Goal: Task Accomplishment & Management: Manage account settings

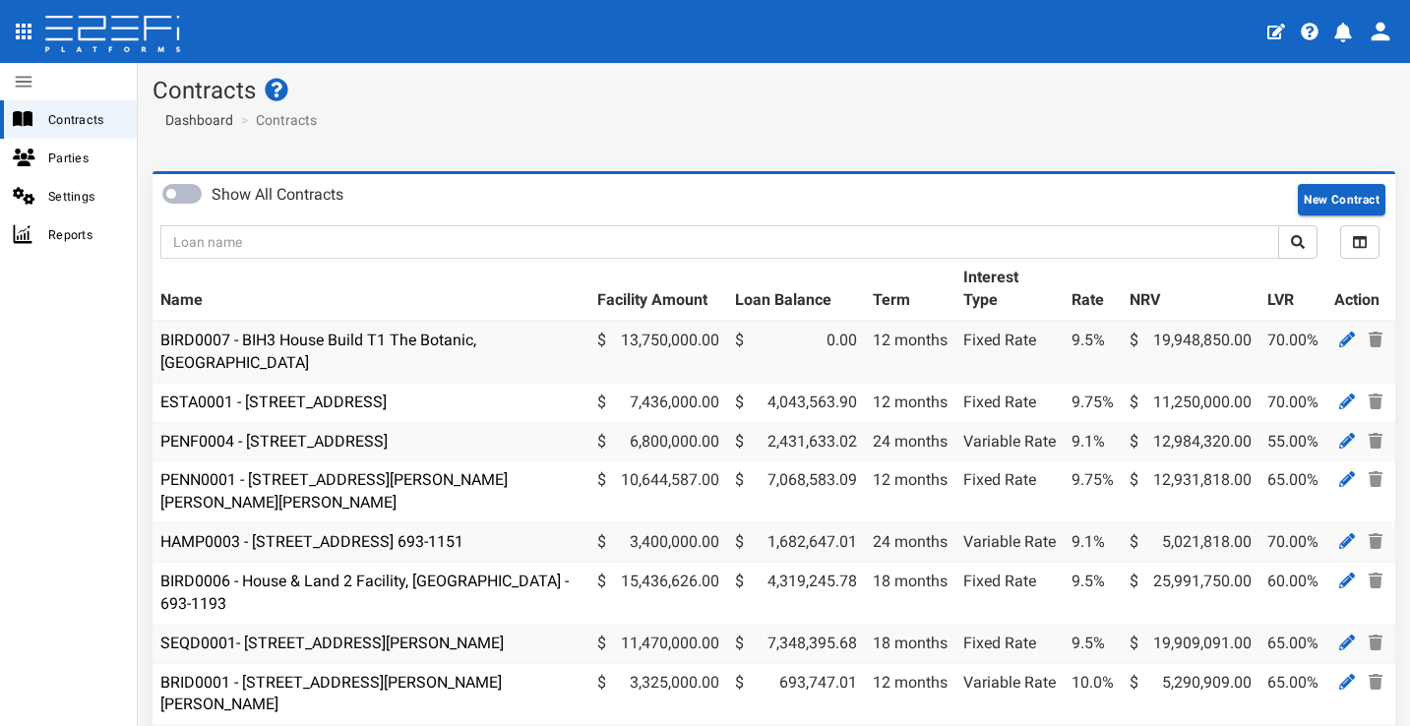
scroll to position [41, 0]
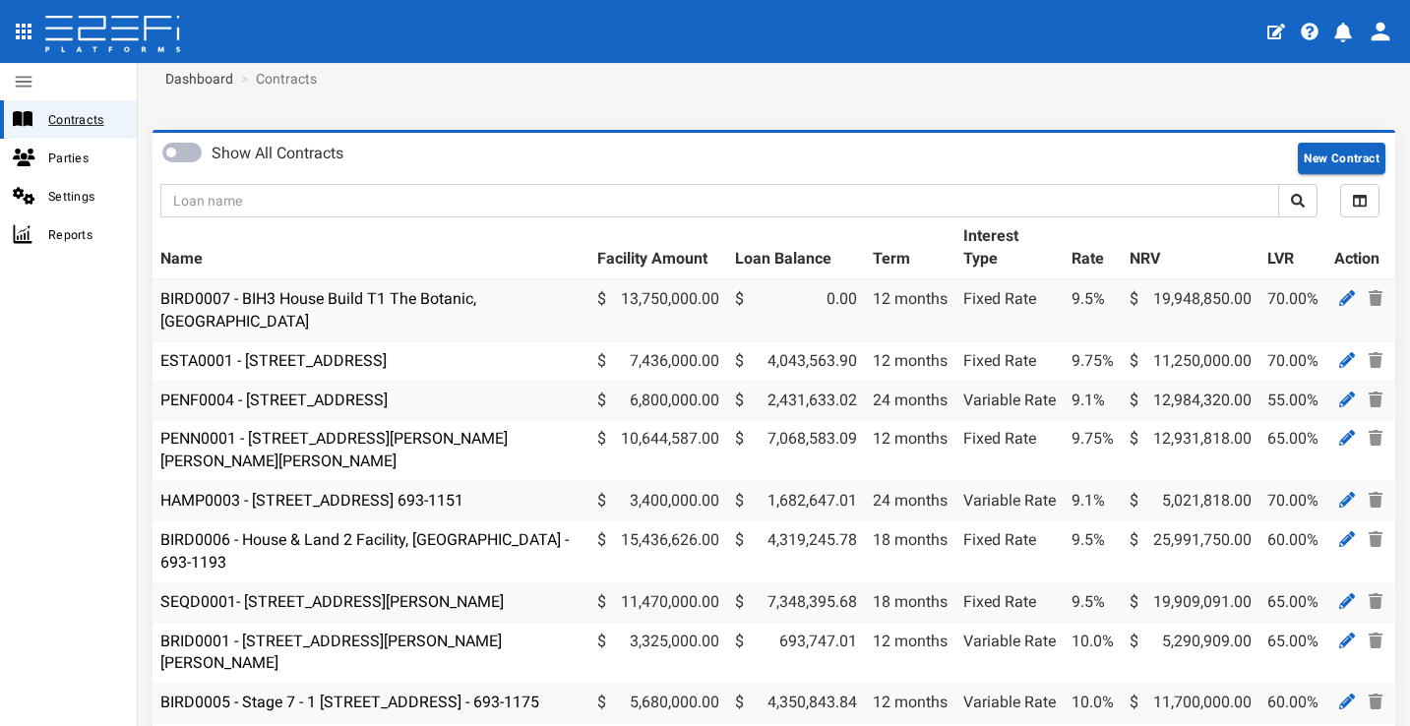
click at [97, 110] on span "Contracts" at bounding box center [84, 119] width 73 height 23
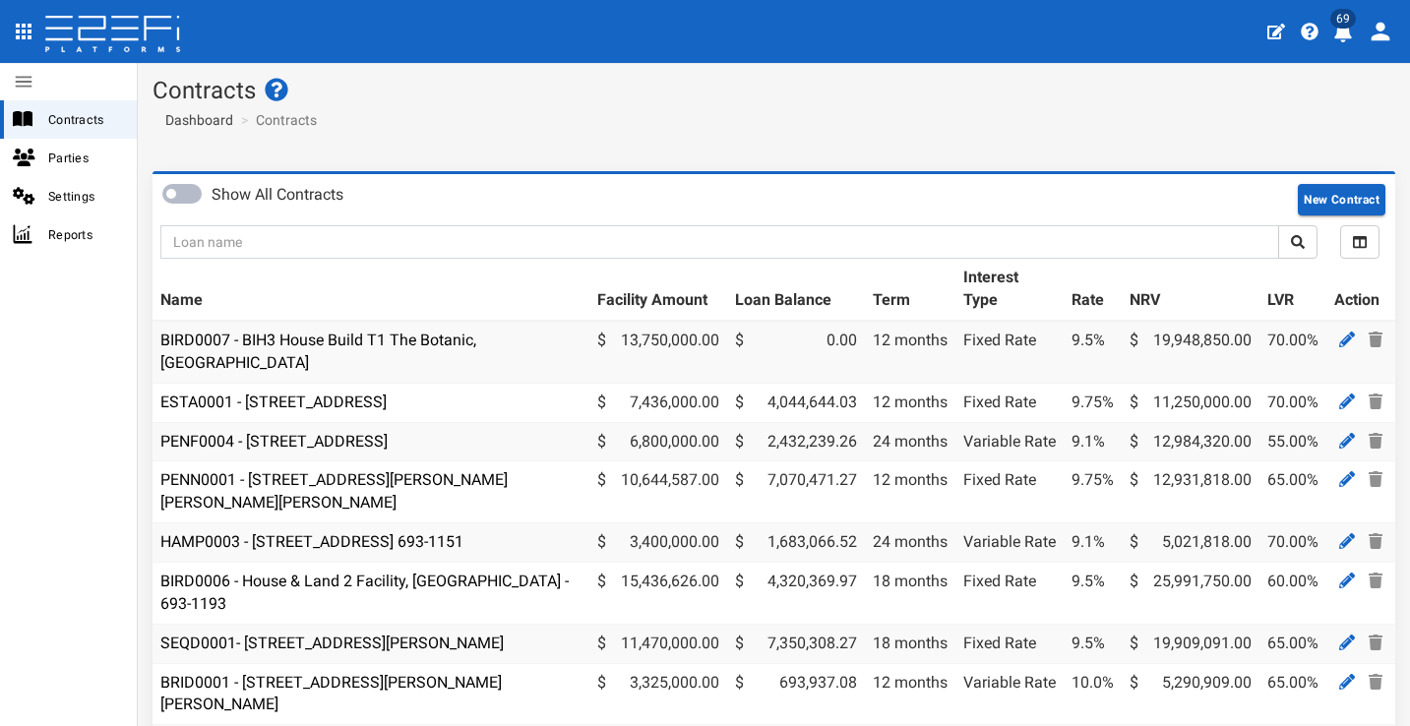
click at [1339, 30] on icon "profile" at bounding box center [1343, 33] width 18 height 20
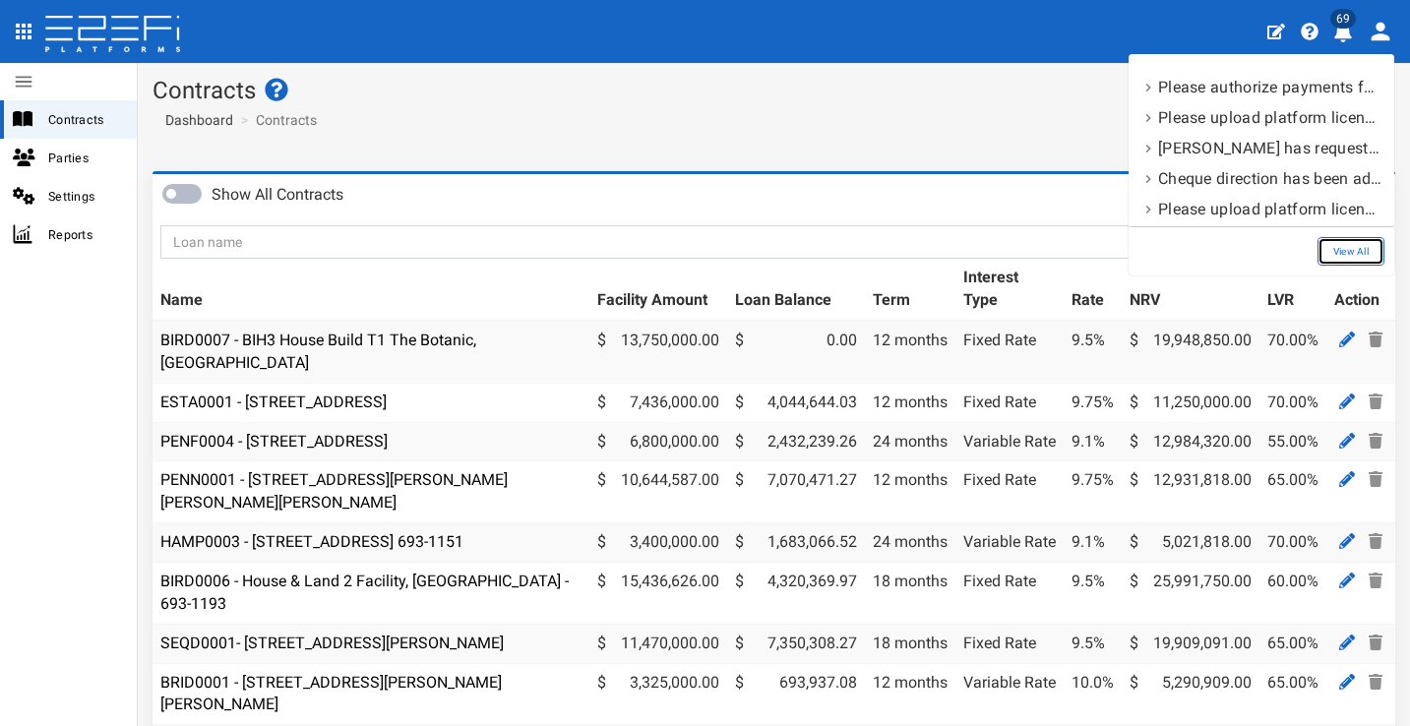
click at [1350, 245] on link "View All" at bounding box center [1350, 251] width 67 height 29
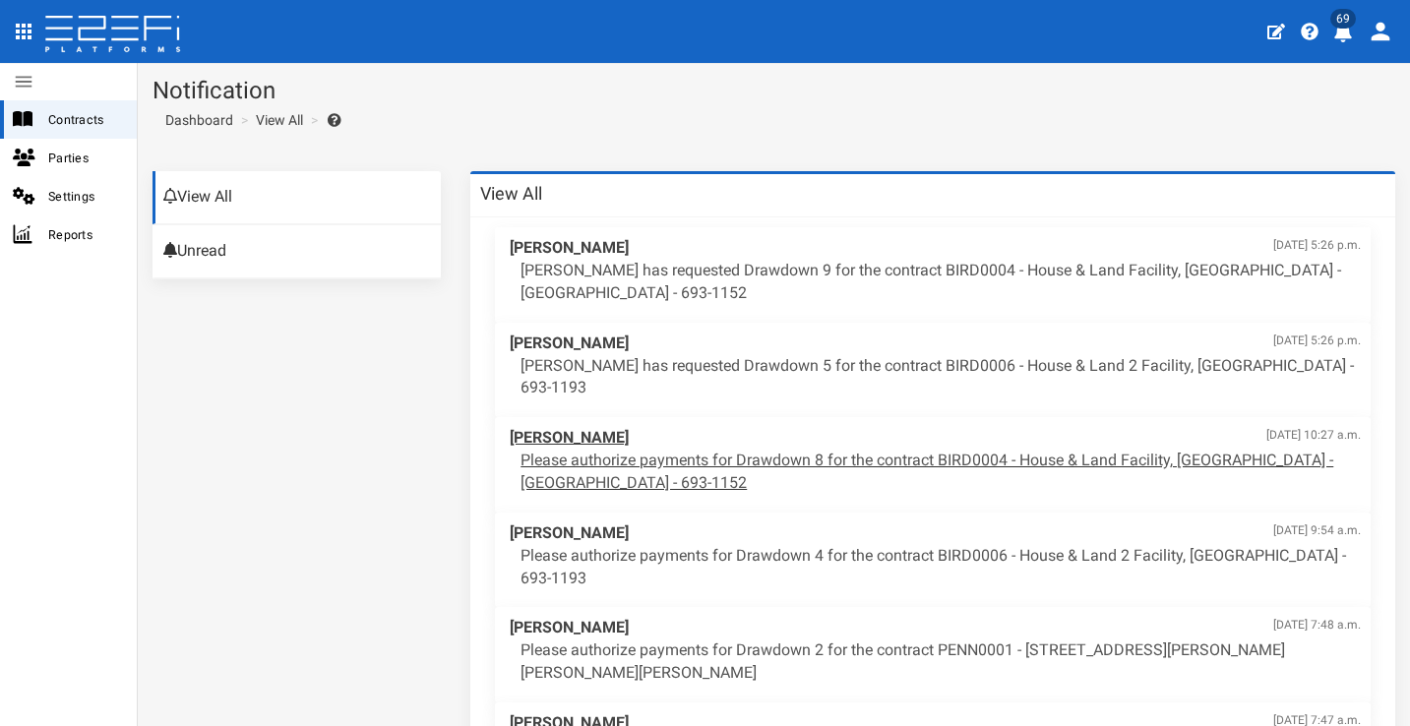
click at [825, 450] on p "Please authorize payments for Drawdown 8 for the contract BIRD0004 - House & La…" at bounding box center [940, 472] width 840 height 45
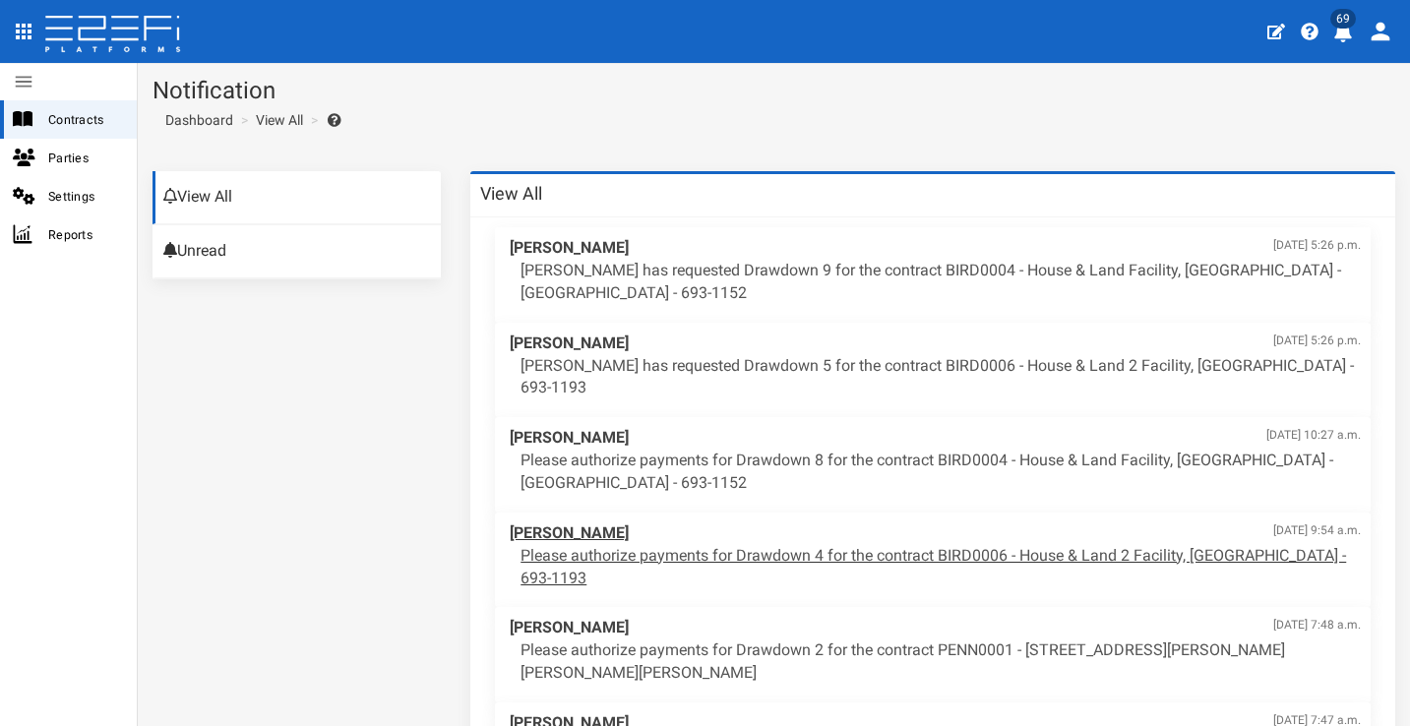
click at [836, 545] on p "Please authorize payments for Drawdown 4 for the contract BIRD0006 - House & La…" at bounding box center [940, 567] width 840 height 45
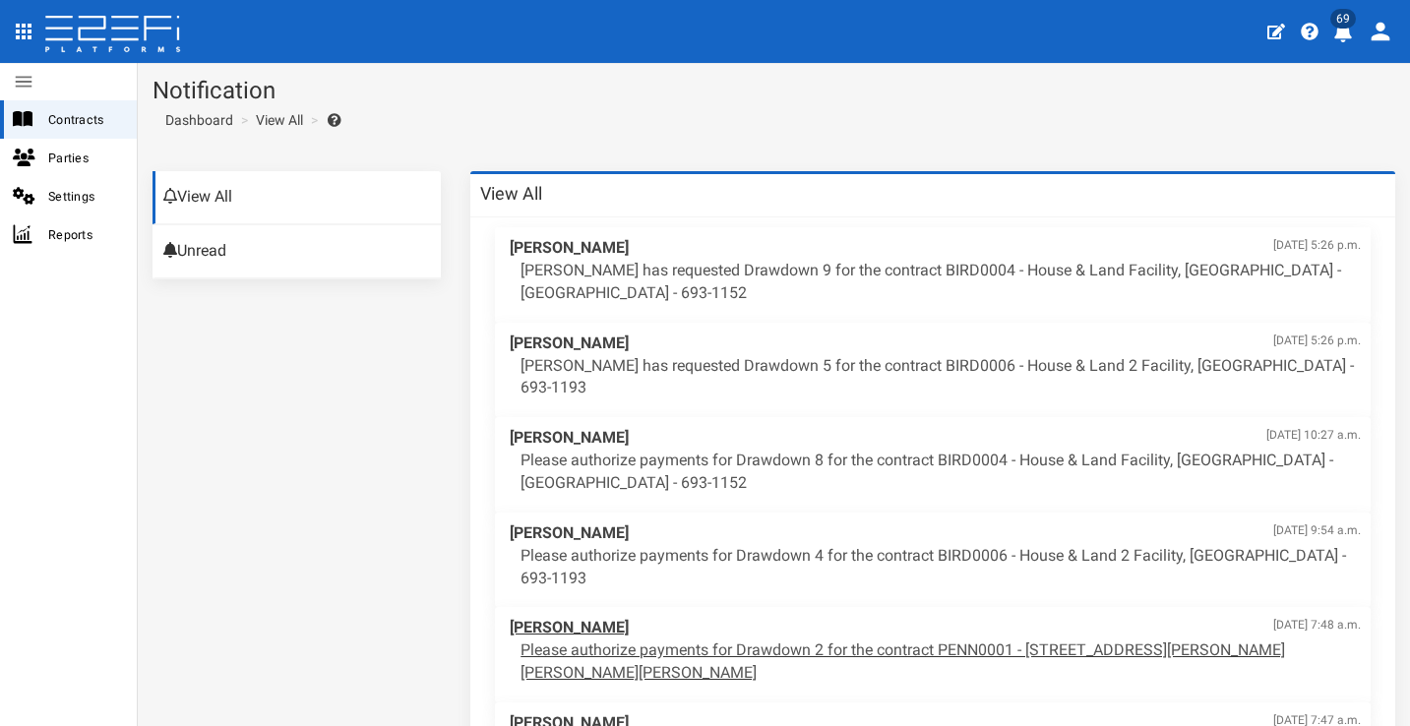
click at [854, 639] on p "Please authorize payments for Drawdown 2 for the contract PENN0001 - [STREET_AD…" at bounding box center [940, 661] width 840 height 45
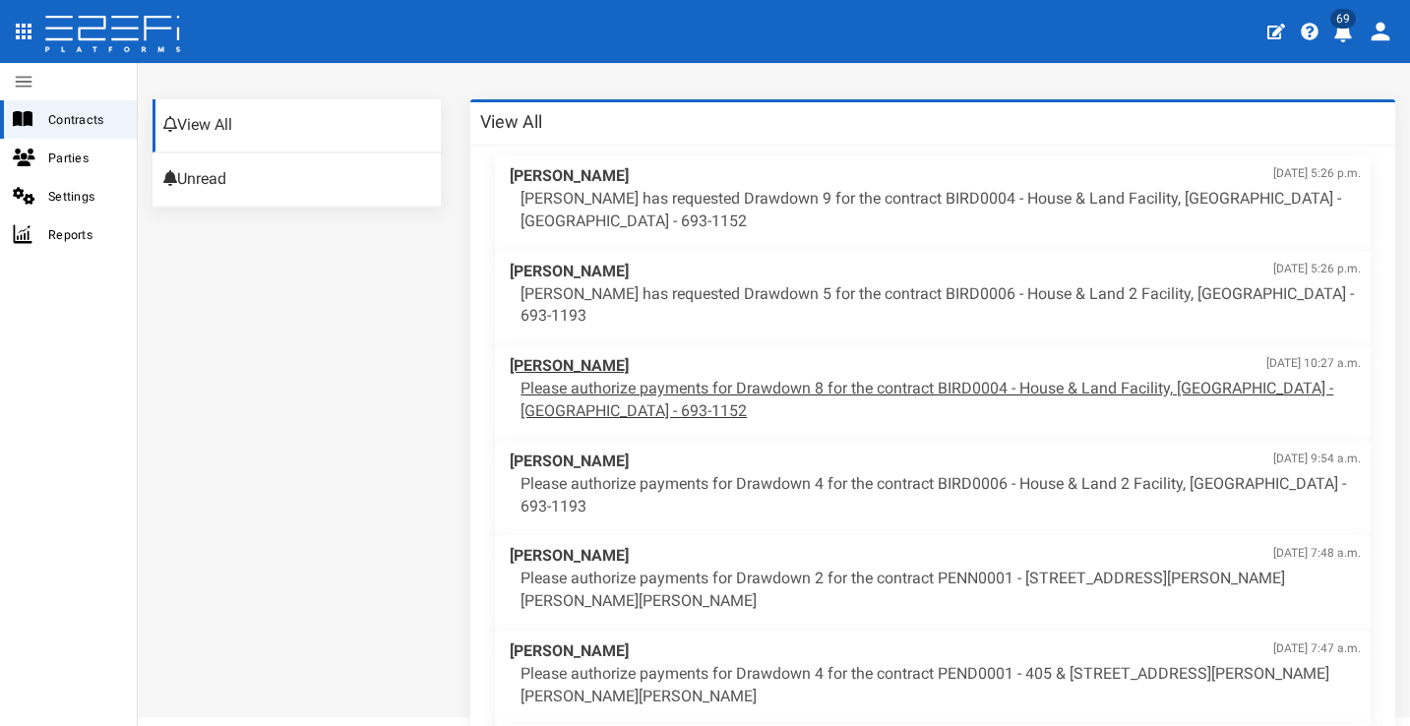
scroll to position [76, 0]
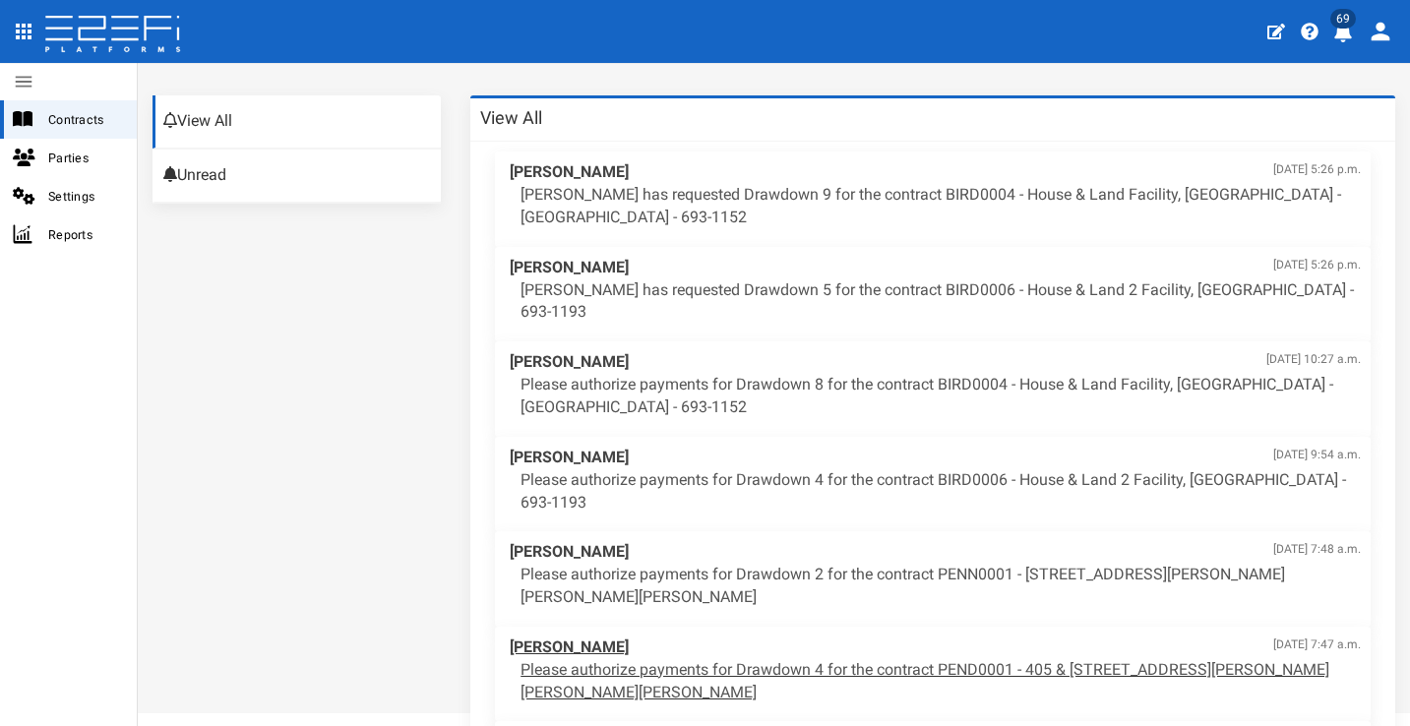
click at [855, 659] on p "Please authorize payments for Drawdown 4 for the contract PEND0001 - 405 & [STR…" at bounding box center [940, 681] width 840 height 45
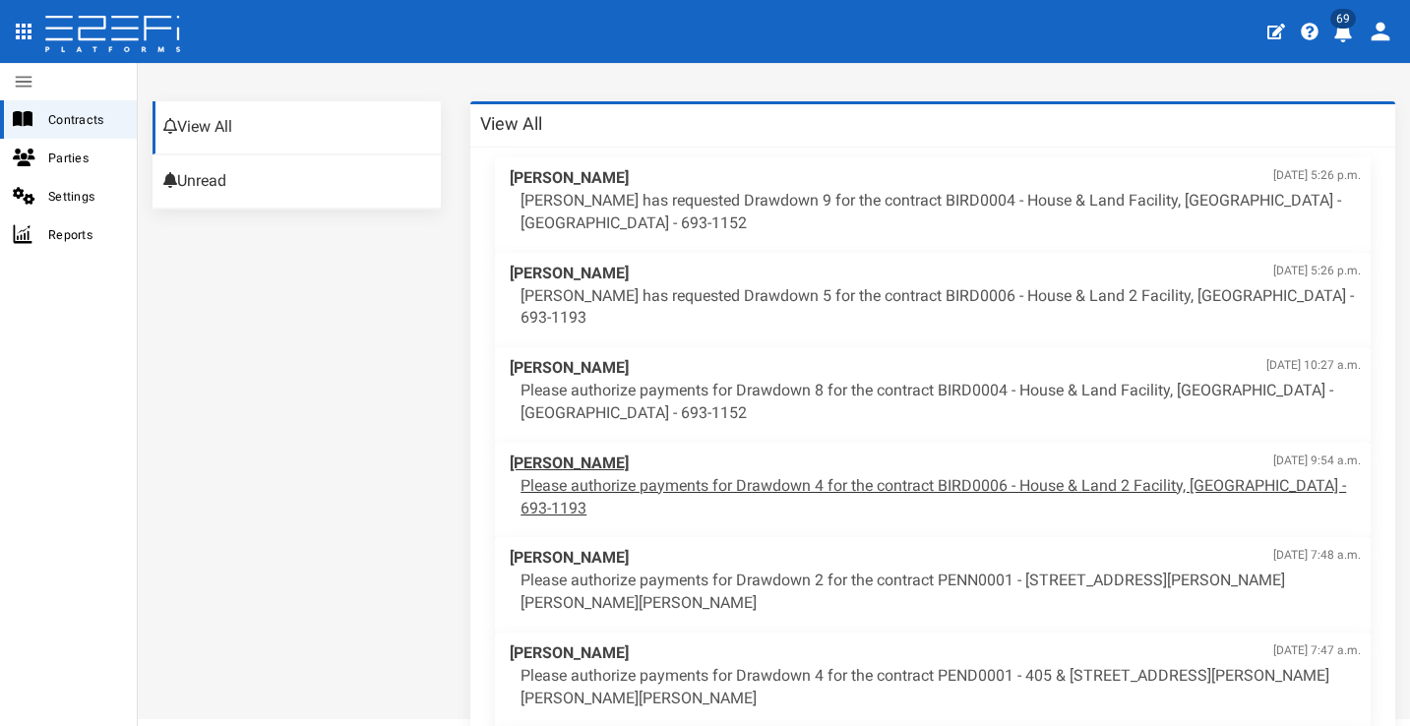
scroll to position [90, 0]
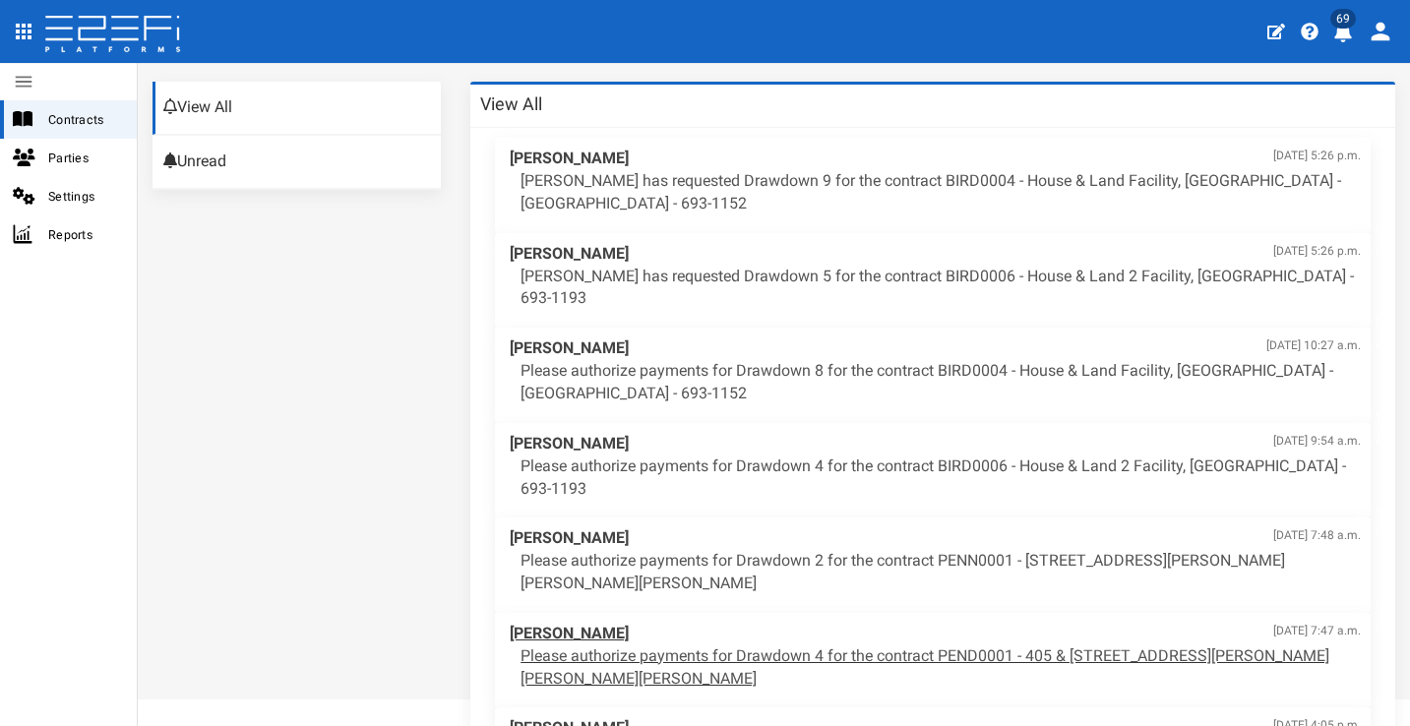
click at [835, 623] on span "Wade Harris Aug. 28, 2025, 7:47 a.m." at bounding box center [935, 634] width 851 height 23
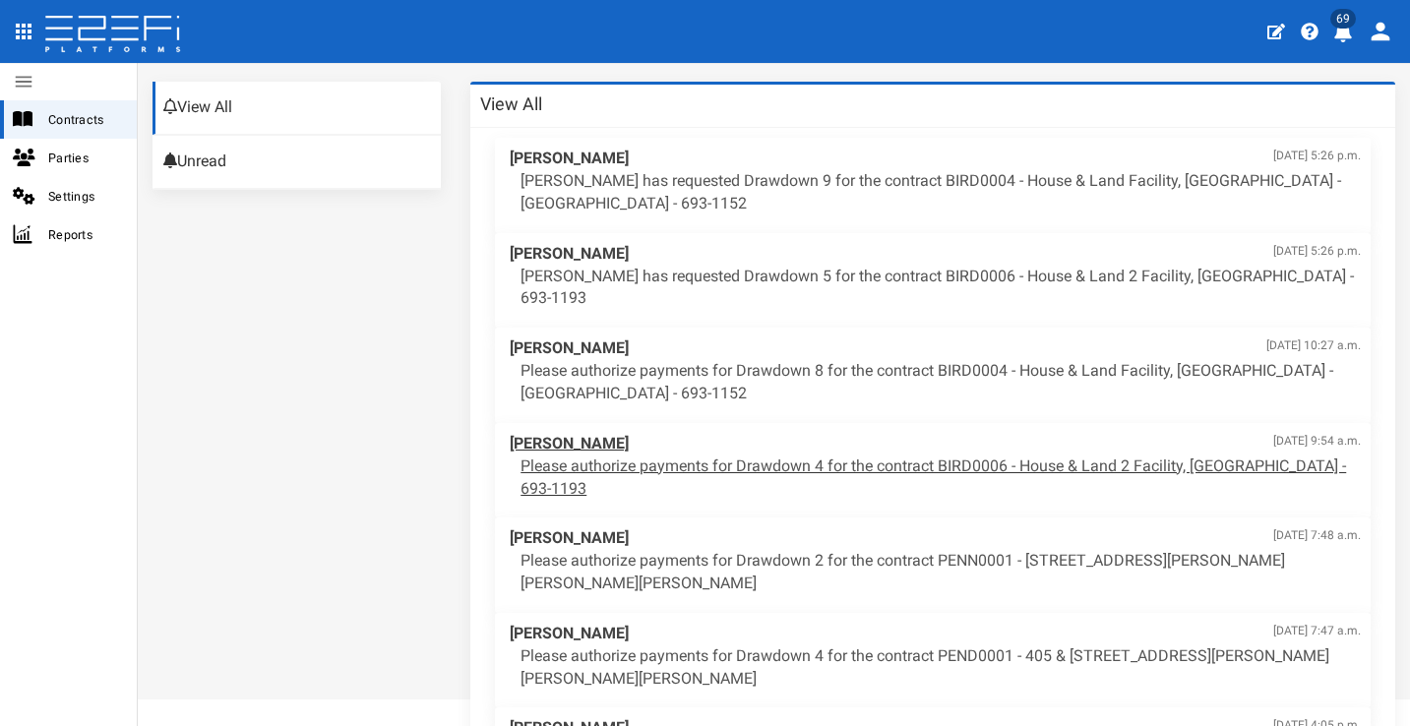
scroll to position [107, 0]
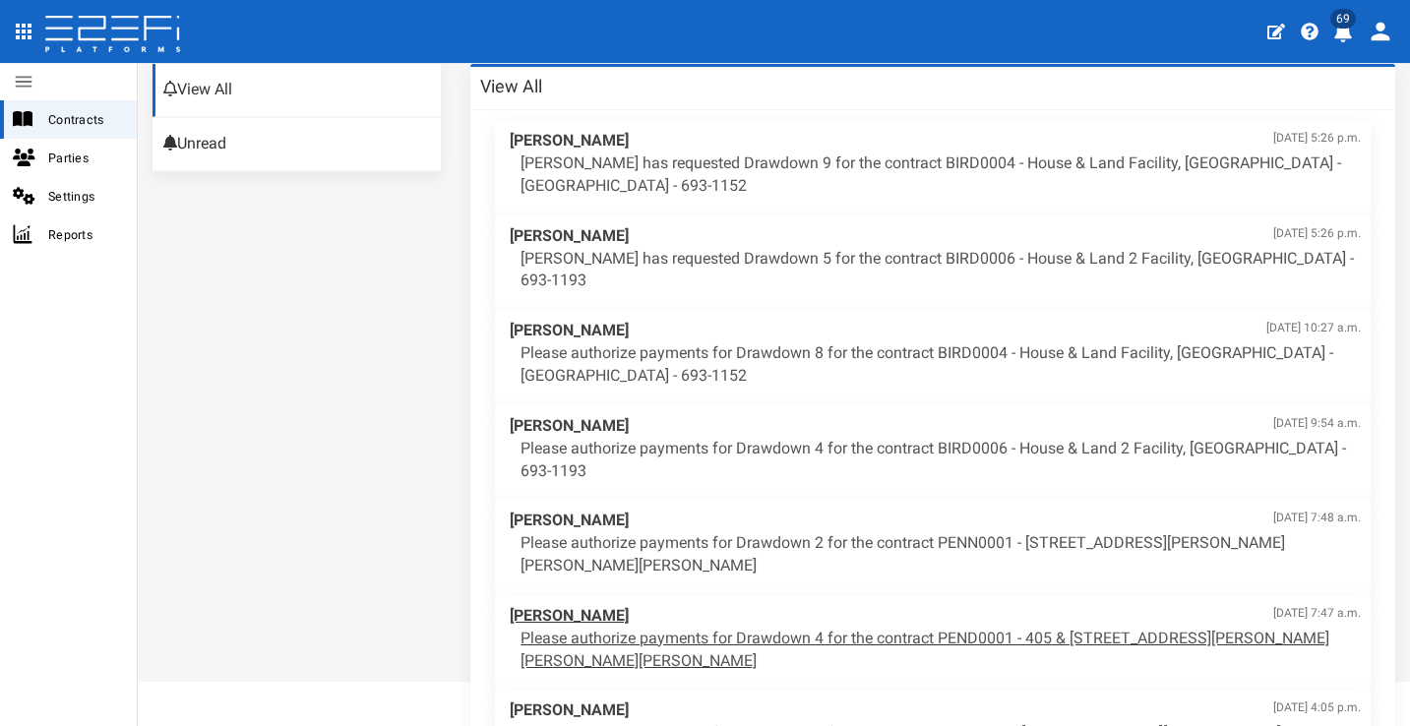
click at [808, 628] on p "Please authorize payments for Drawdown 4 for the contract PEND0001 - 405 & 407 …" at bounding box center [940, 650] width 840 height 45
click at [95, 135] on div "Contracts" at bounding box center [68, 119] width 137 height 38
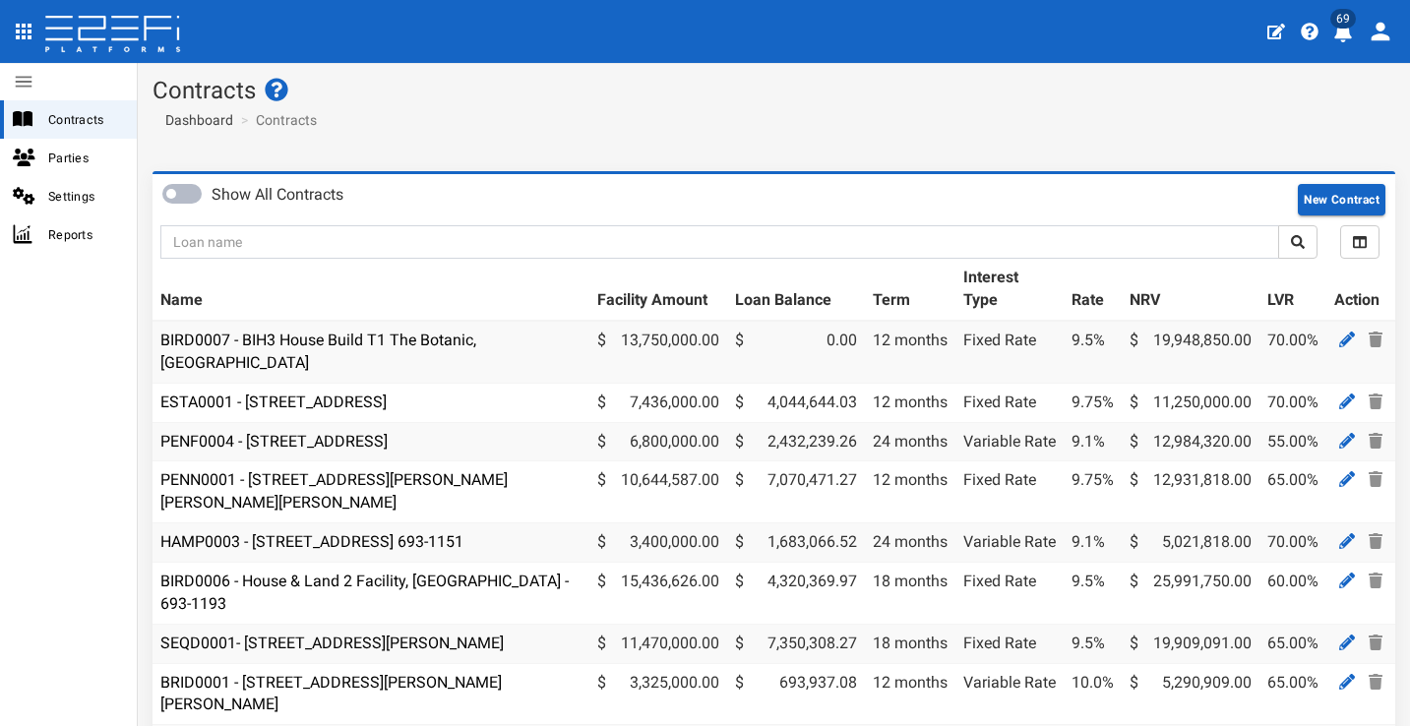
click at [1343, 32] on icon "profile" at bounding box center [1343, 33] width 18 height 20
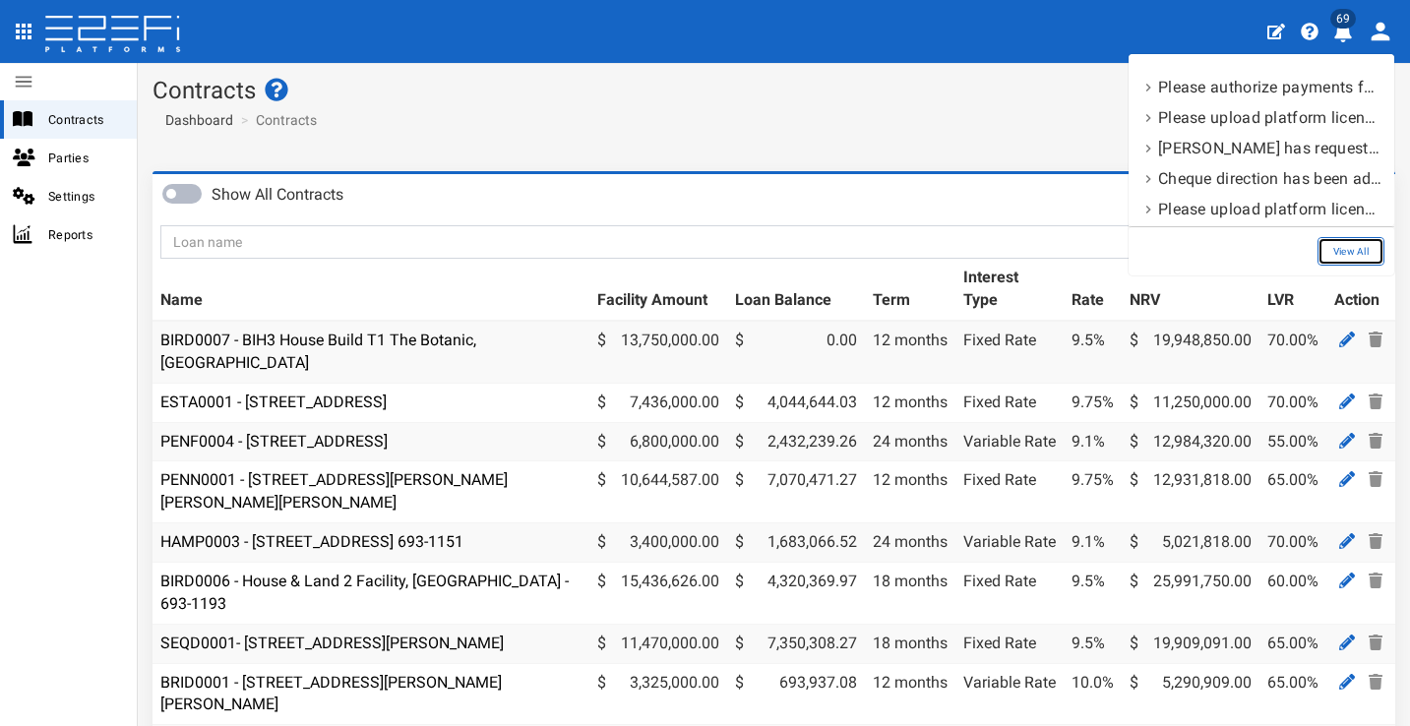
click at [1340, 249] on link "View All" at bounding box center [1350, 251] width 67 height 29
